Goal: Task Accomplishment & Management: Manage account settings

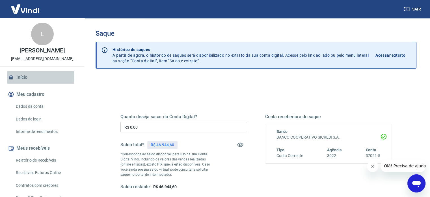
click at [20, 78] on link "Início" at bounding box center [42, 77] width 71 height 12
